Goal: Find specific page/section: Find specific page/section

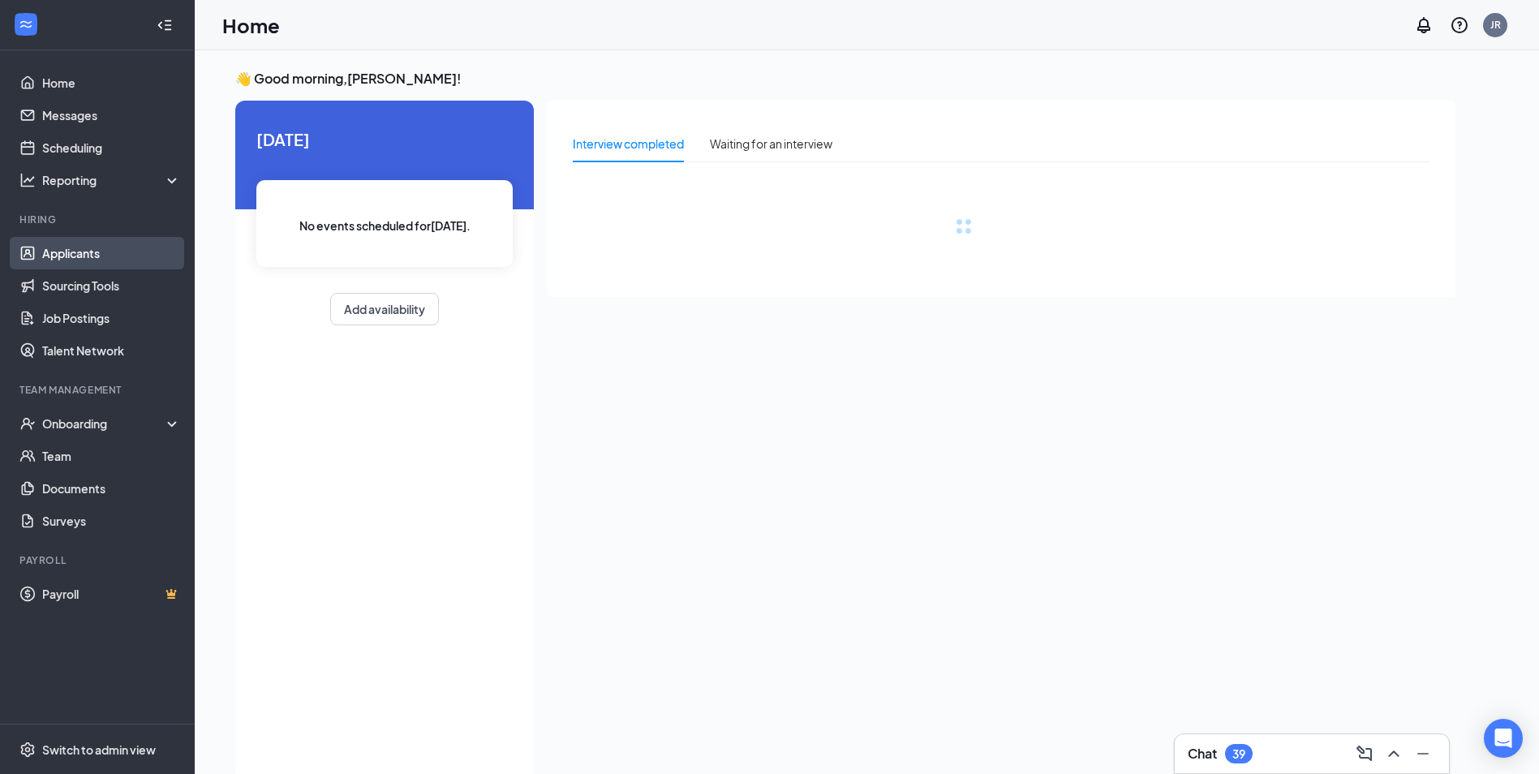
click at [75, 247] on link "Applicants" at bounding box center [111, 253] width 139 height 32
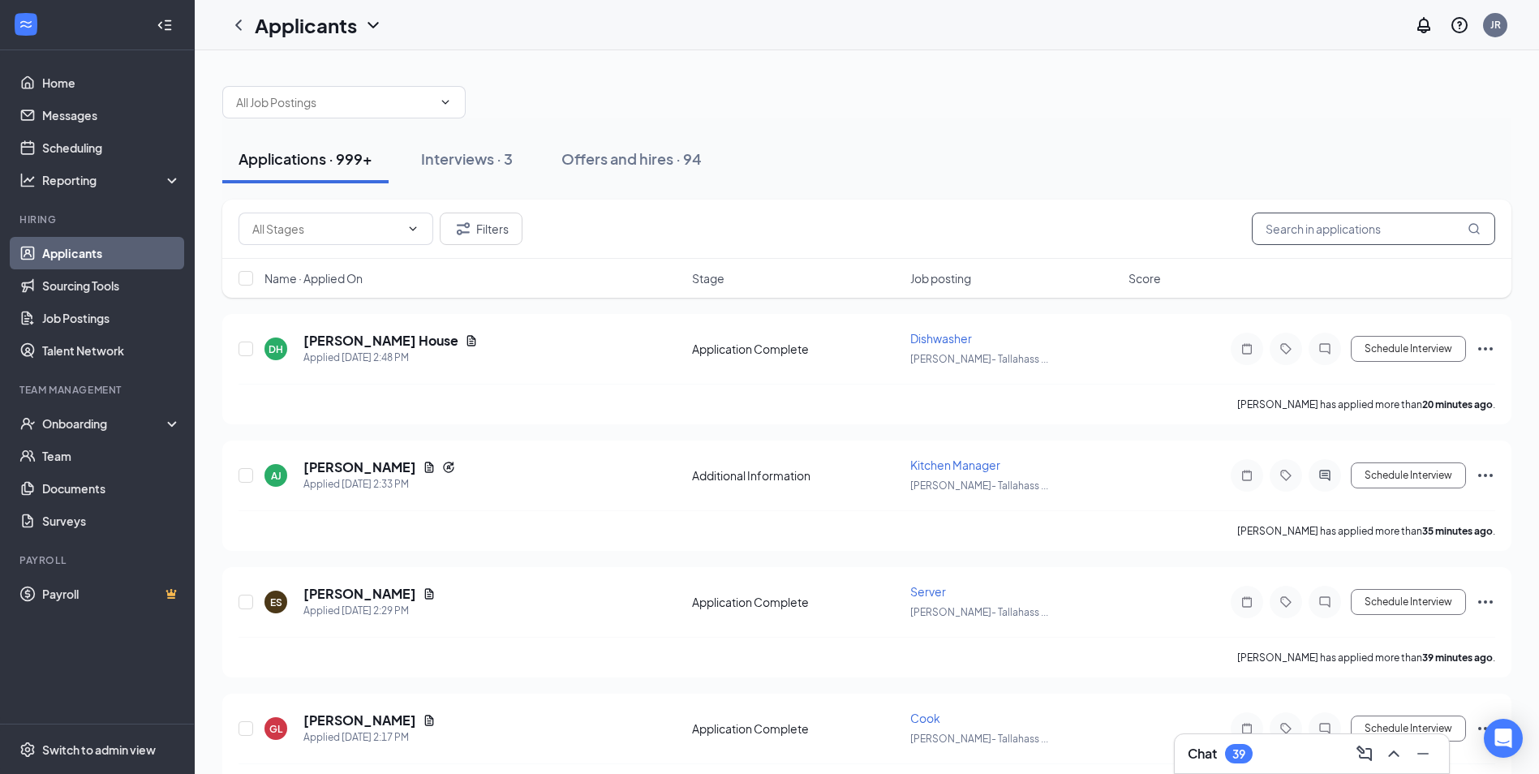
click at [770, 231] on input "text" at bounding box center [1373, 229] width 243 height 32
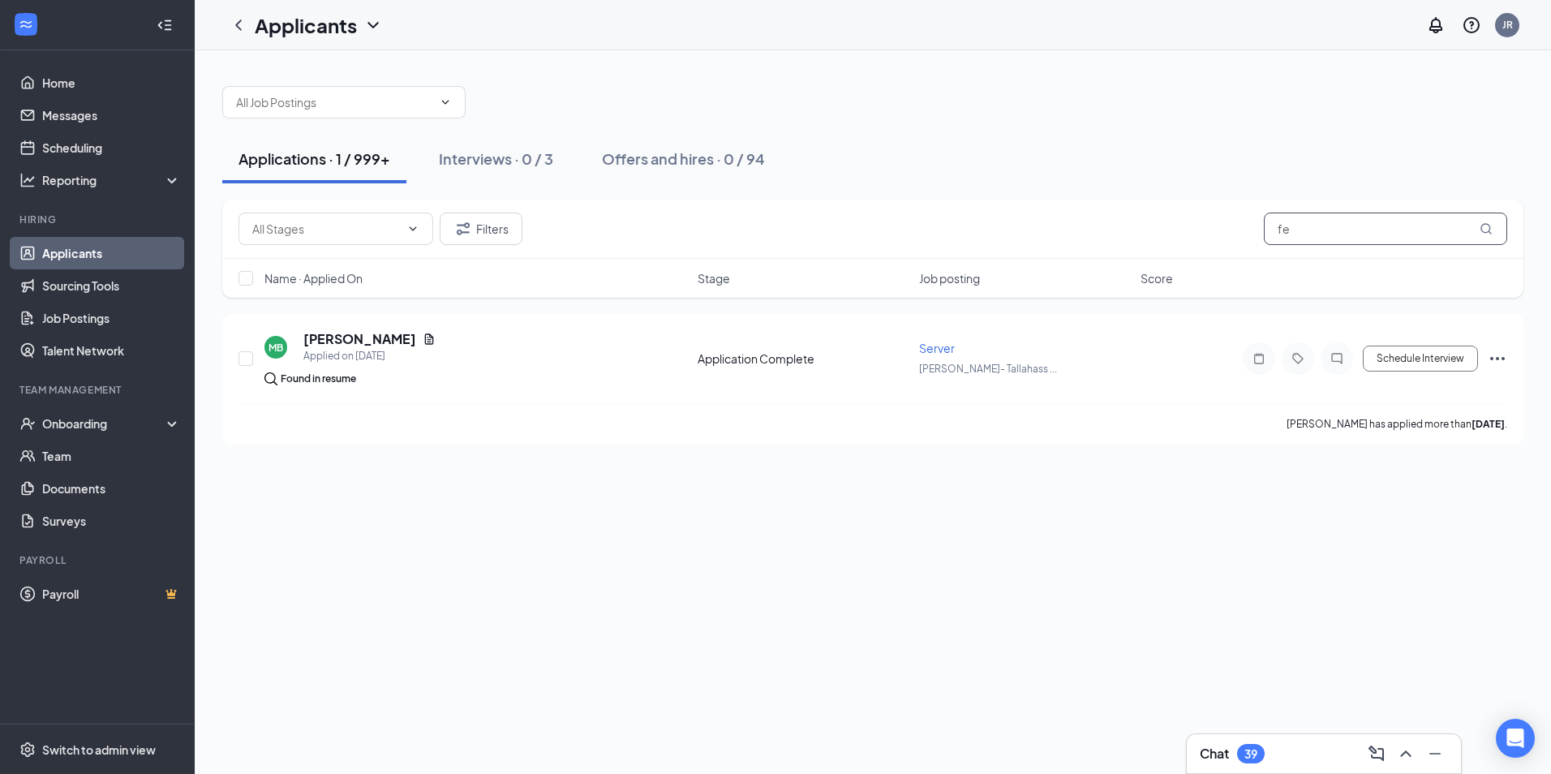
type input "f"
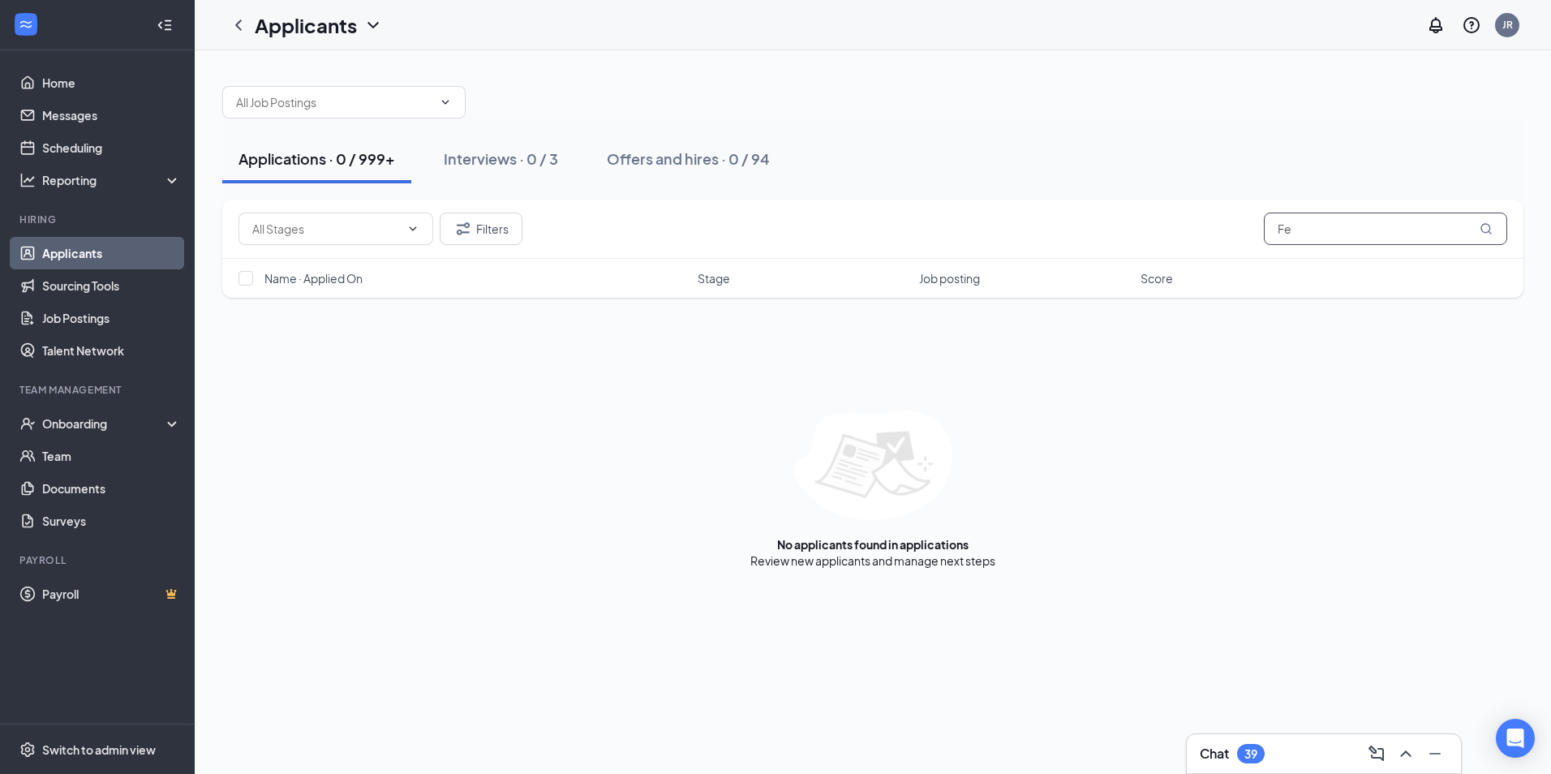
type input "F"
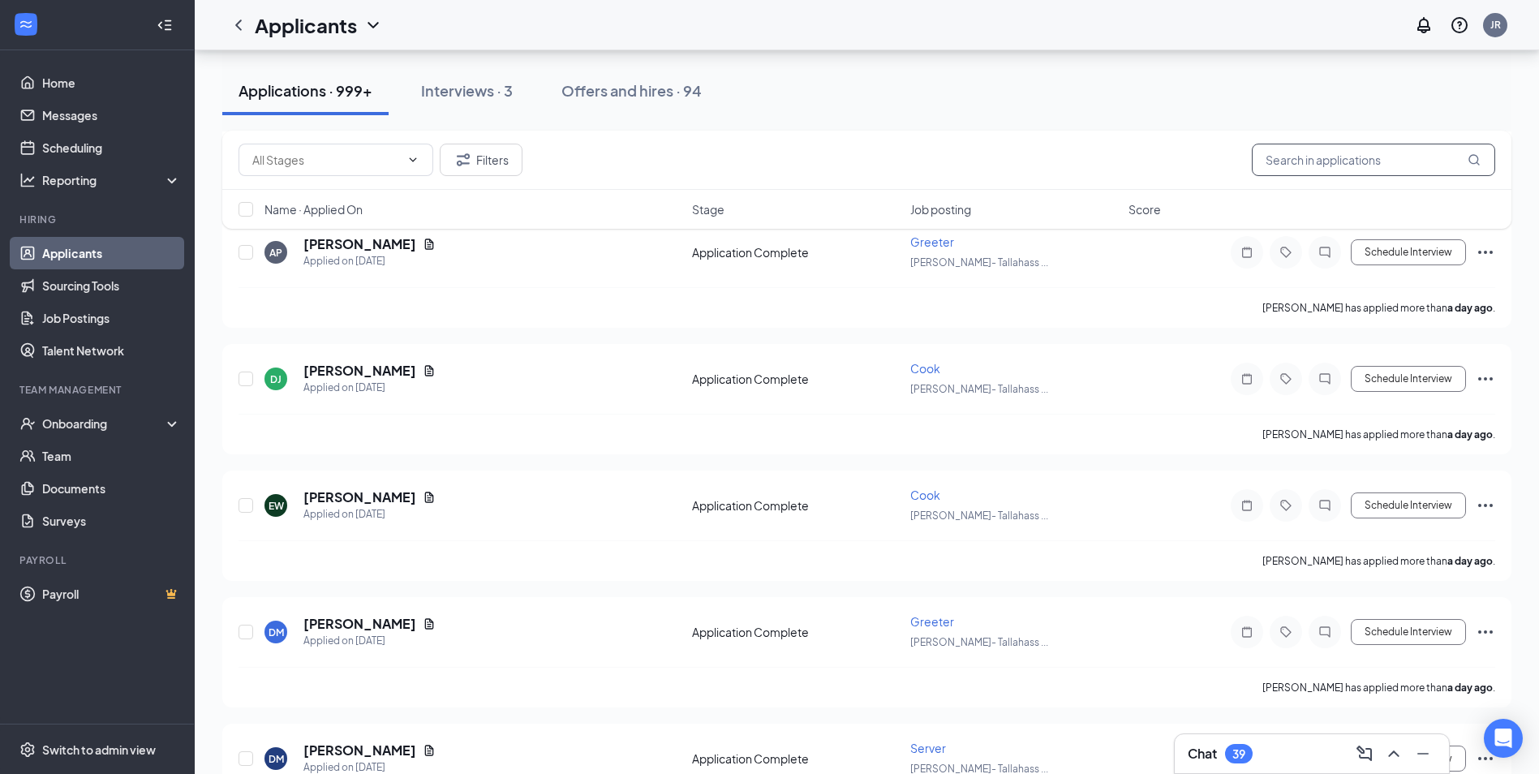
scroll to position [7951, 0]
